Goal: Information Seeking & Learning: Learn about a topic

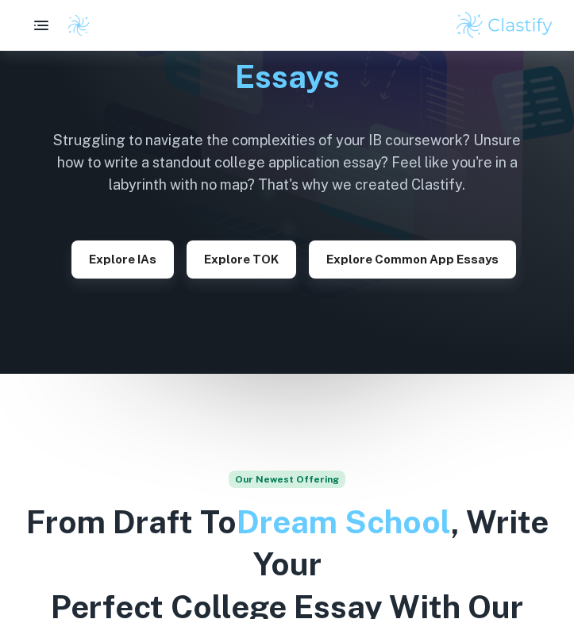
scroll to position [128, 0]
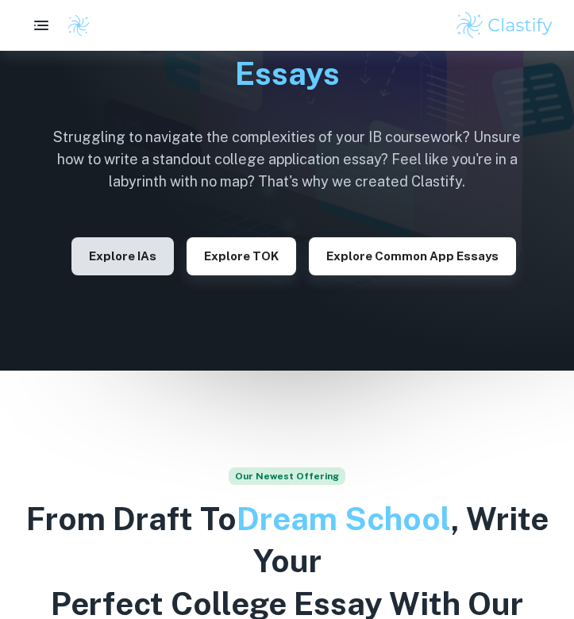
click at [151, 257] on button "Explore IAs" at bounding box center [122, 256] width 102 height 38
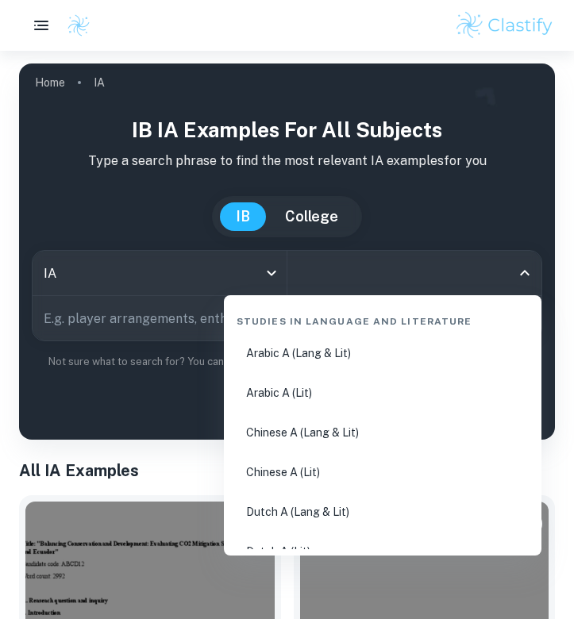
click at [337, 277] on input "All Subjects" at bounding box center [403, 273] width 217 height 30
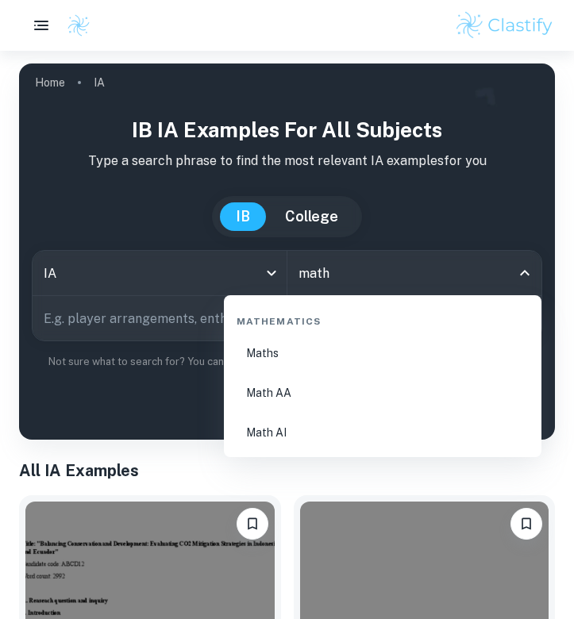
click at [325, 398] on li "Math AA" at bounding box center [382, 393] width 305 height 37
type input "Math AA"
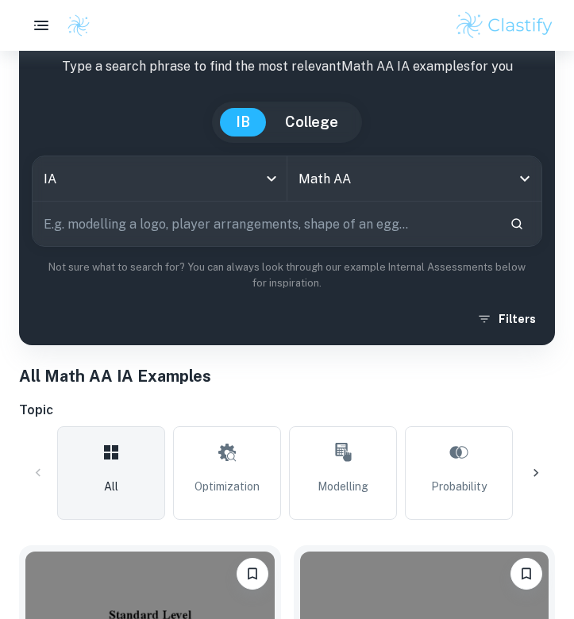
scroll to position [117, 0]
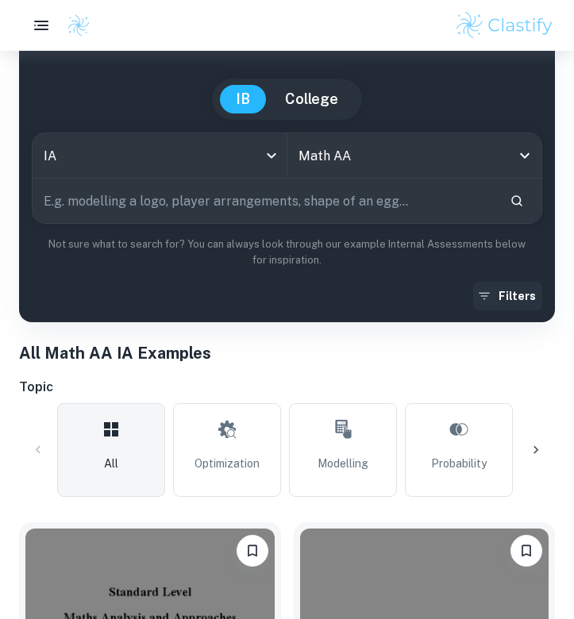
click at [514, 300] on button "Filters" at bounding box center [507, 296] width 69 height 29
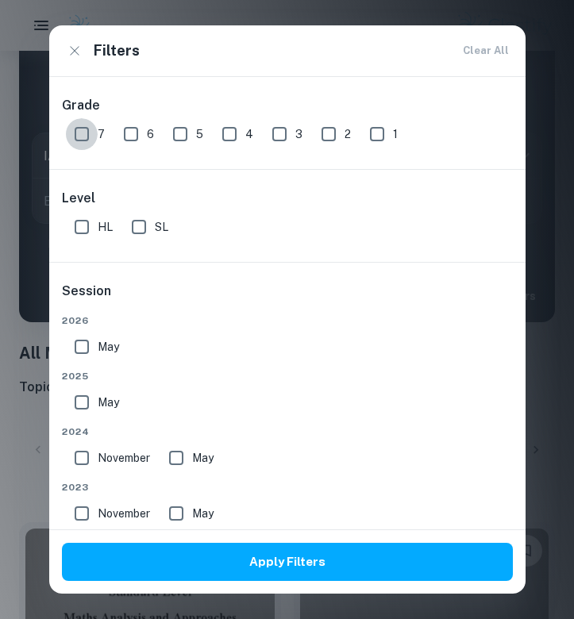
click at [85, 136] on input "7" at bounding box center [82, 134] width 32 height 32
checkbox input "true"
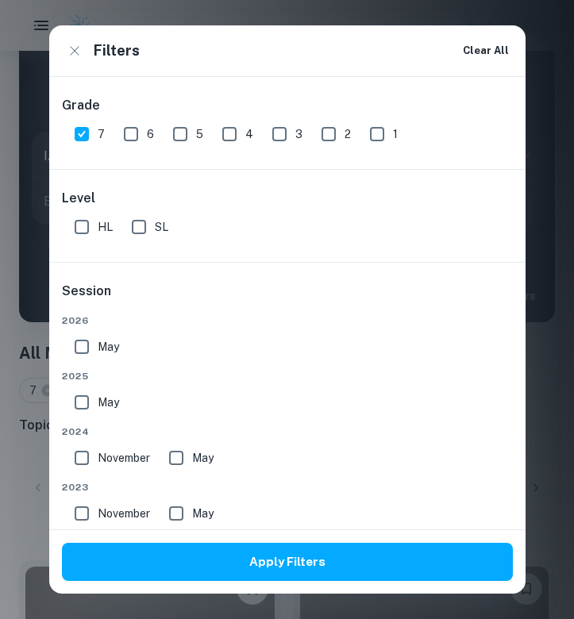
click at [134, 235] on input "SL" at bounding box center [139, 227] width 32 height 32
checkbox input "true"
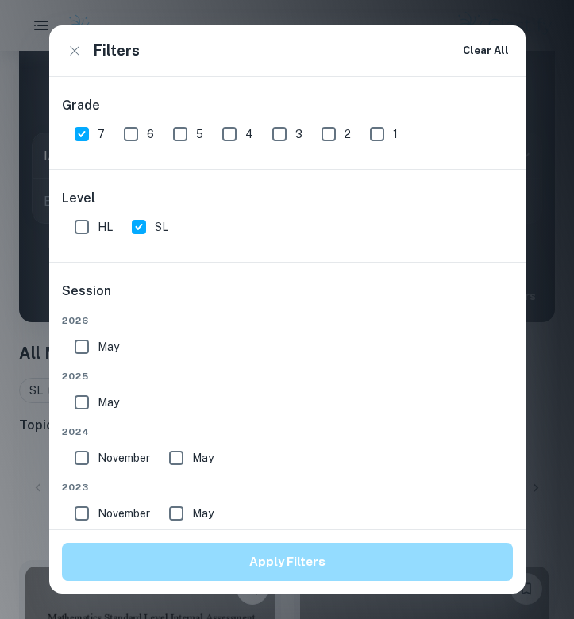
click at [225, 566] on button "Apply Filters" at bounding box center [287, 562] width 451 height 38
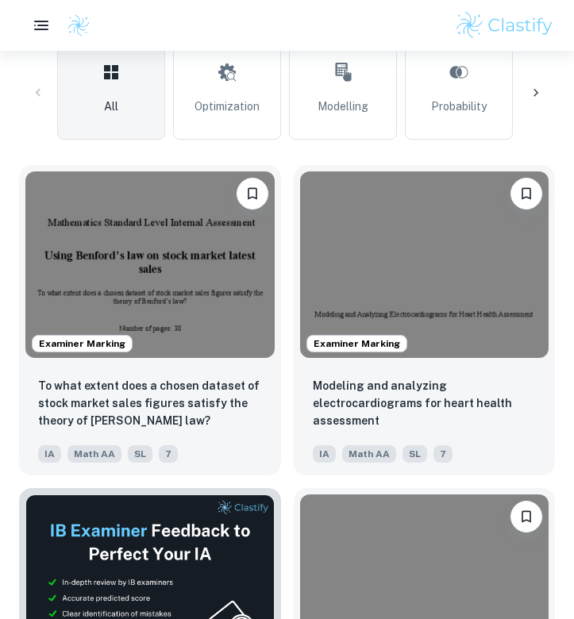
scroll to position [512, 0]
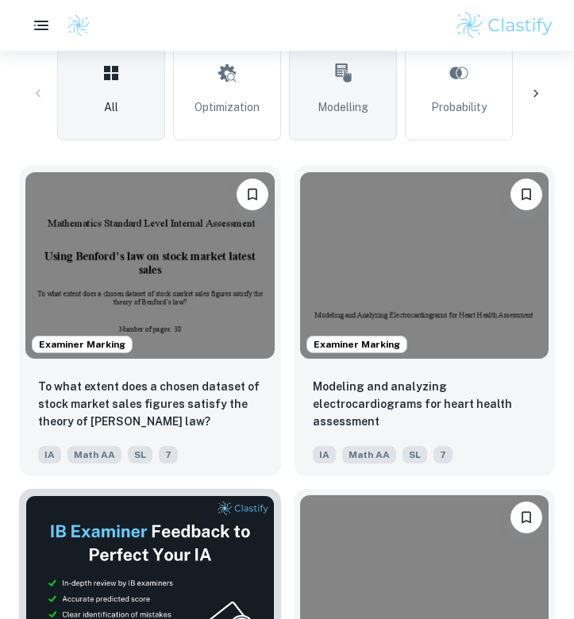
click at [343, 79] on icon at bounding box center [342, 73] width 19 height 38
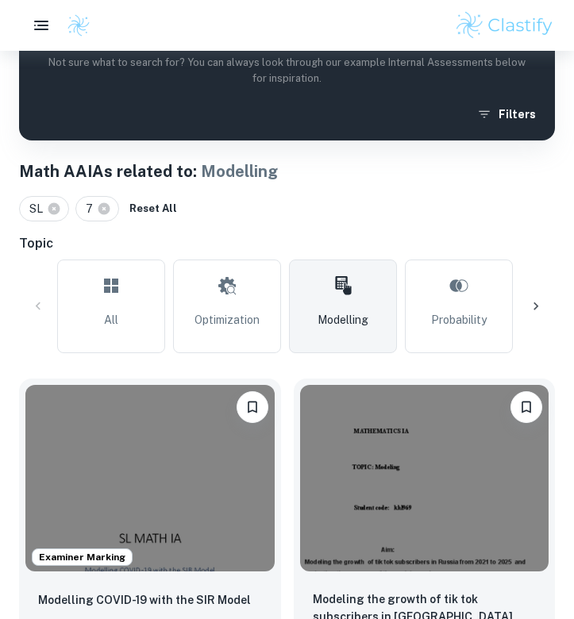
scroll to position [340, 0]
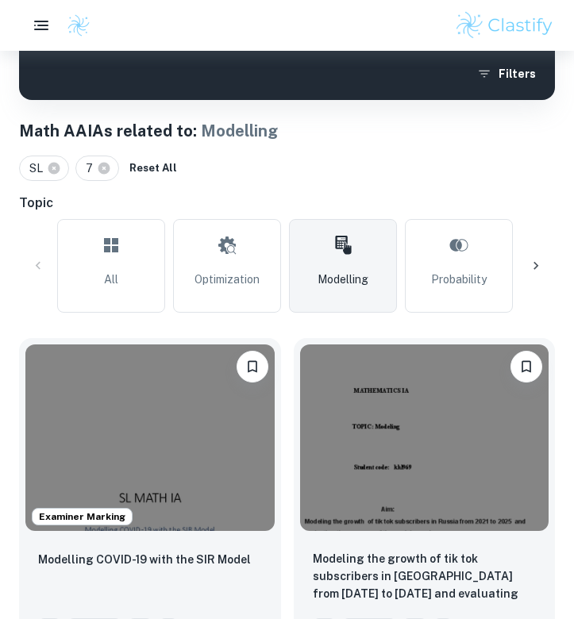
click at [533, 261] on icon at bounding box center [536, 266] width 16 height 16
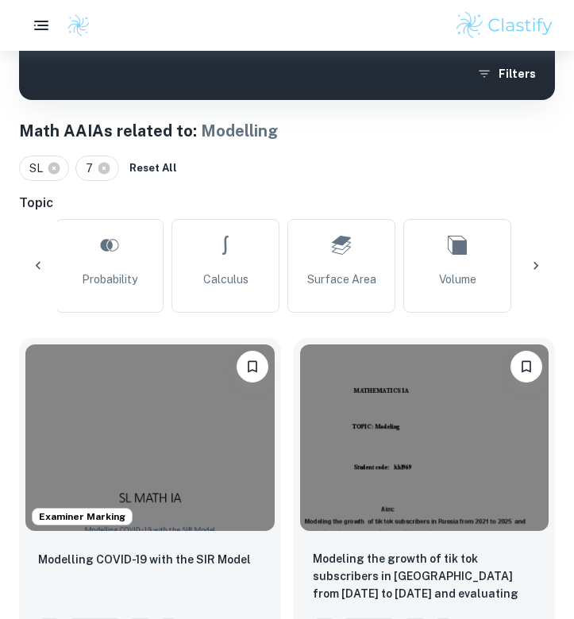
scroll to position [0, 425]
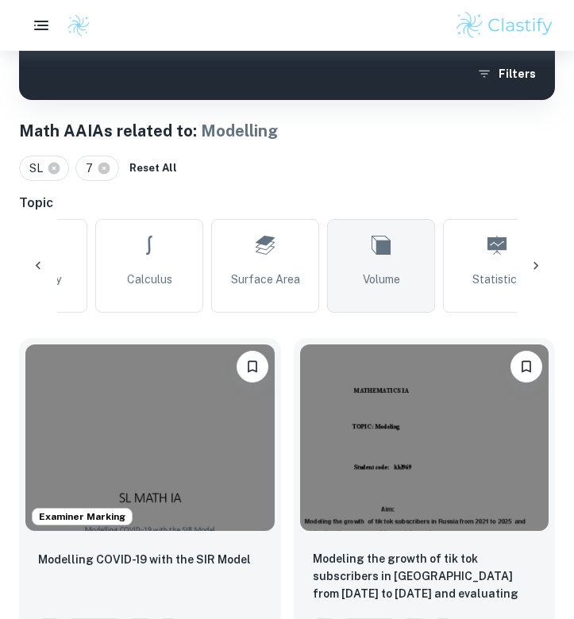
click at [372, 256] on icon at bounding box center [381, 245] width 19 height 38
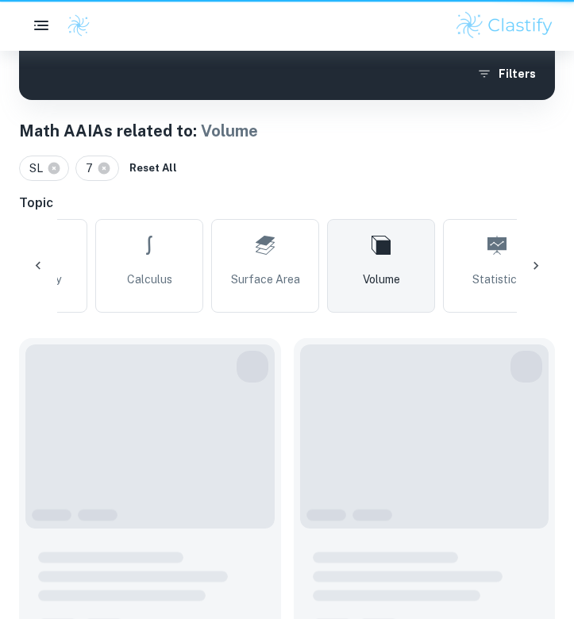
type input "Volume"
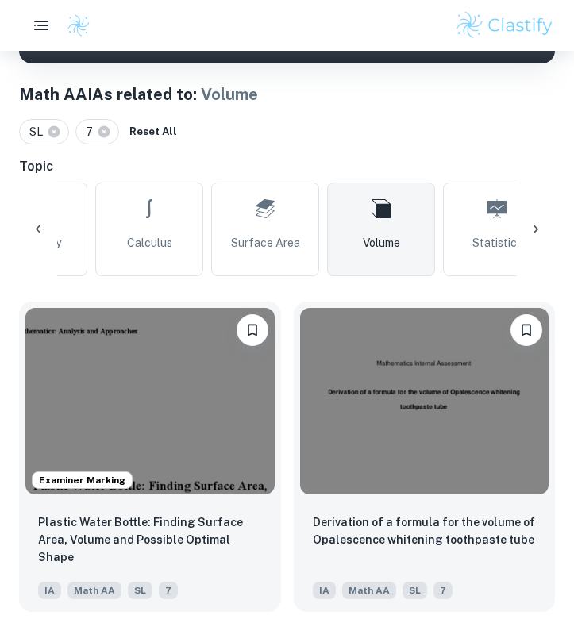
scroll to position [380, 0]
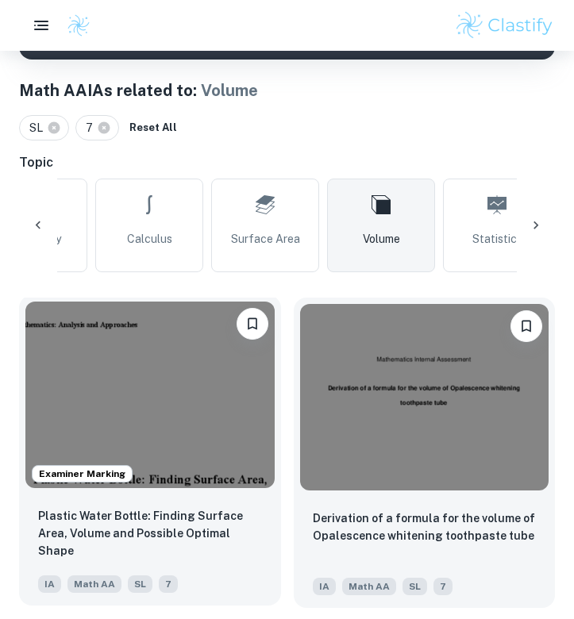
click at [160, 435] on img at bounding box center [149, 395] width 249 height 187
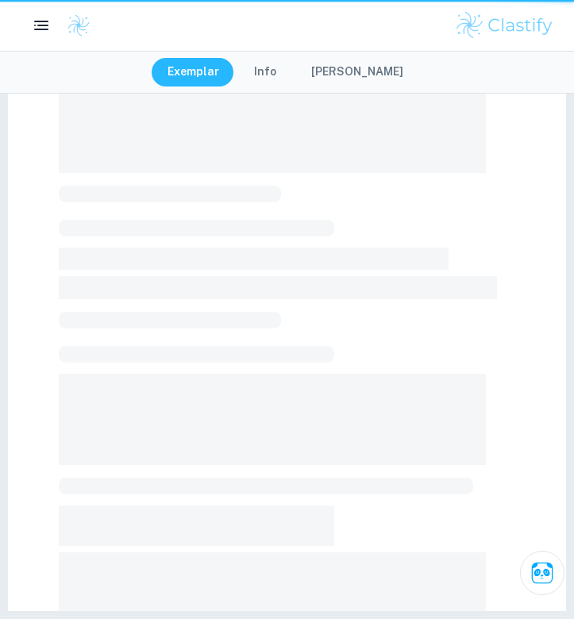
click at [160, 173] on span at bounding box center [272, 74] width 427 height 198
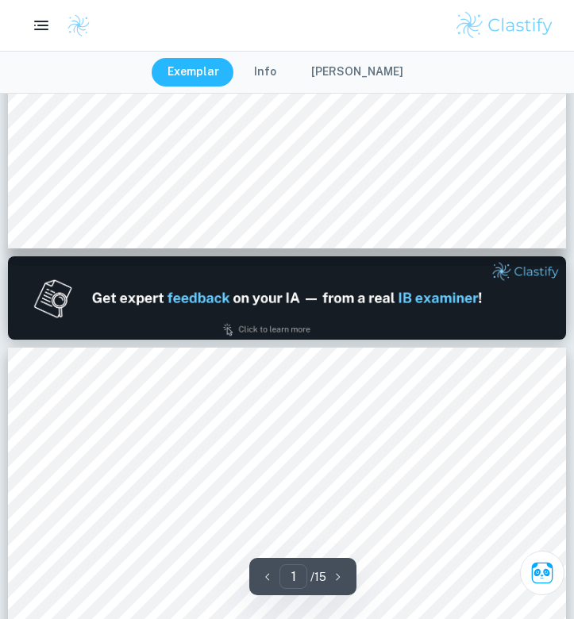
scroll to position [642, 0]
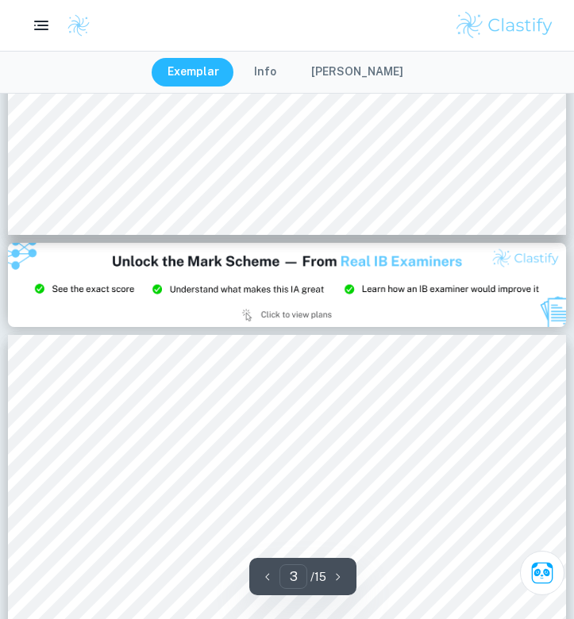
type input "2"
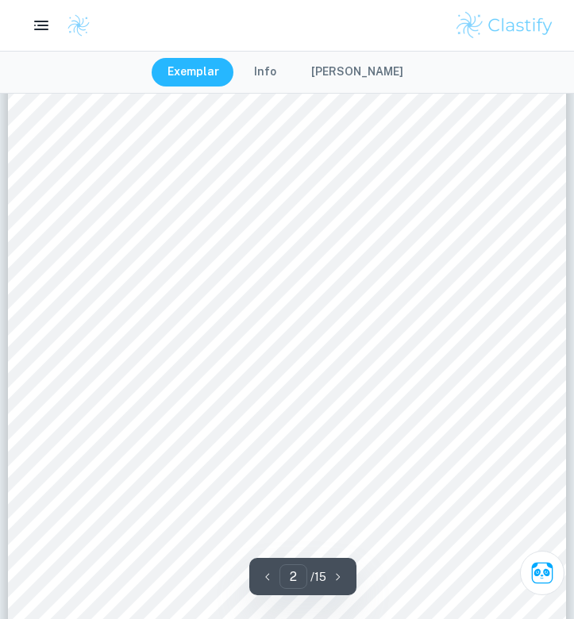
scroll to position [922, 0]
